Goal: Find specific page/section: Find specific page/section

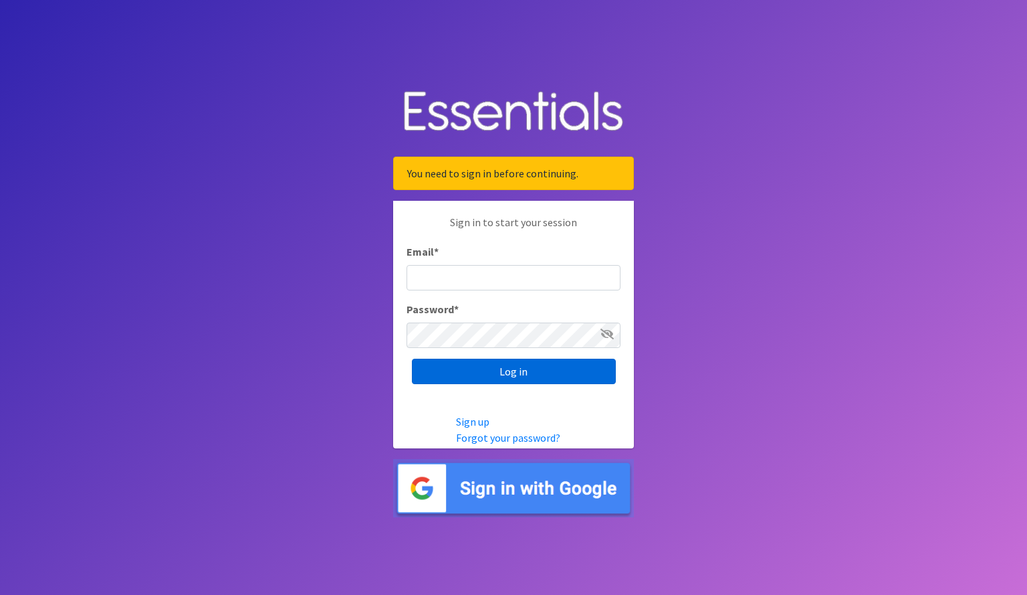
type input "kylie.mills44@gmail.com"
click at [451, 368] on input "Log in" at bounding box center [514, 370] width 204 height 25
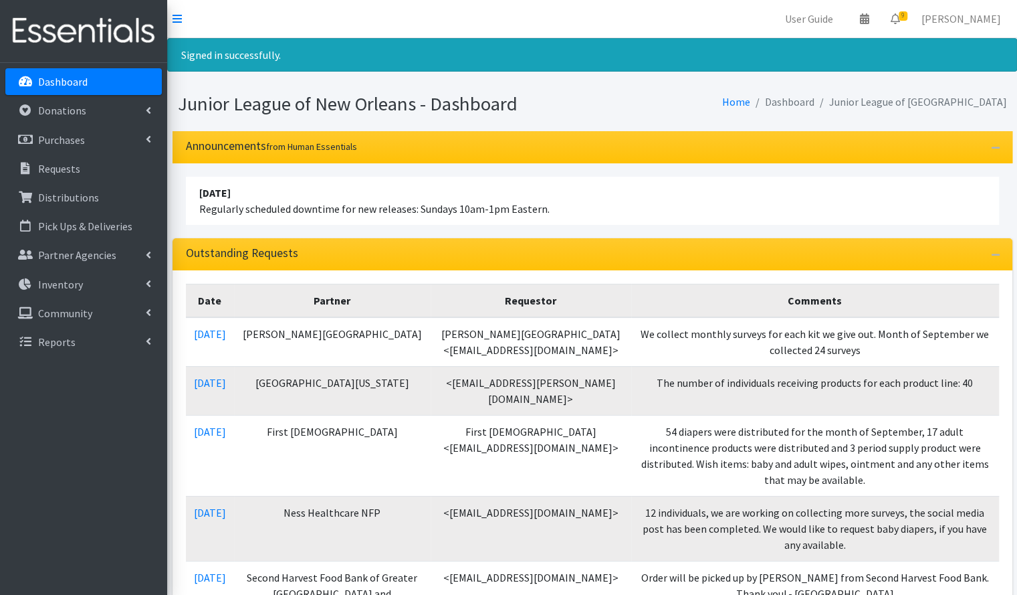
click at [106, 88] on link "Dashboard" at bounding box center [83, 81] width 156 height 27
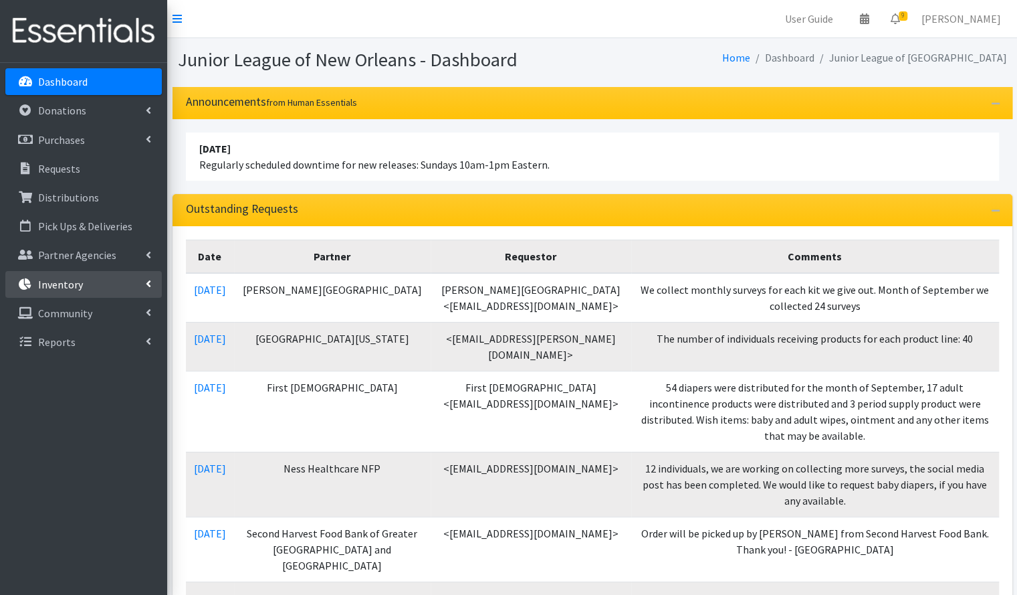
click at [58, 279] on p "Inventory" at bounding box center [60, 284] width 45 height 13
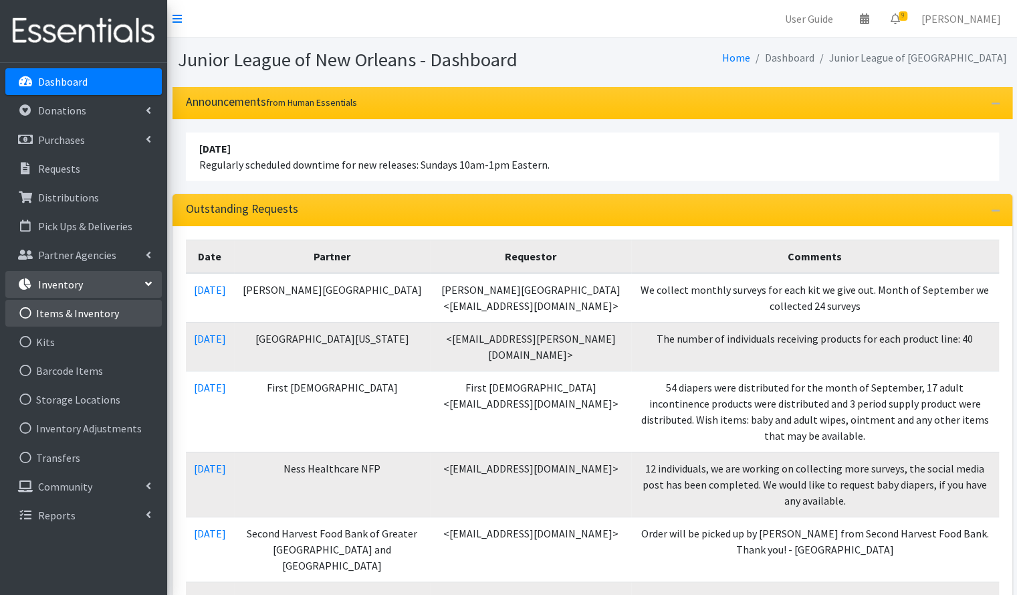
click at [74, 315] on link "Items & Inventory" at bounding box center [83, 313] width 156 height 27
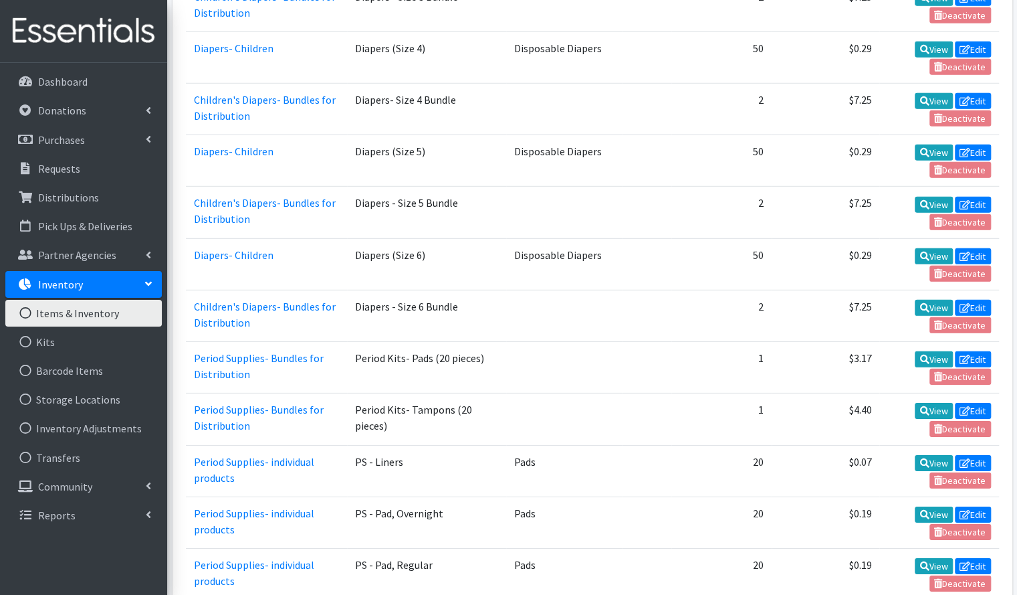
scroll to position [2304, 0]
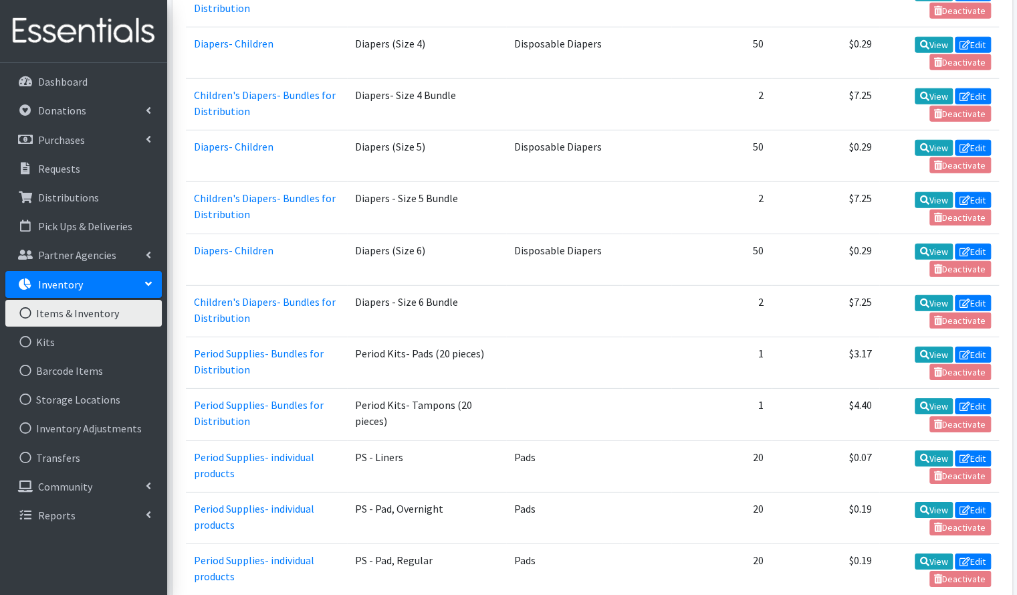
click at [482, 233] on td "Diapers (Size 6)" at bounding box center [426, 258] width 159 height 51
